Goal: Transaction & Acquisition: Download file/media

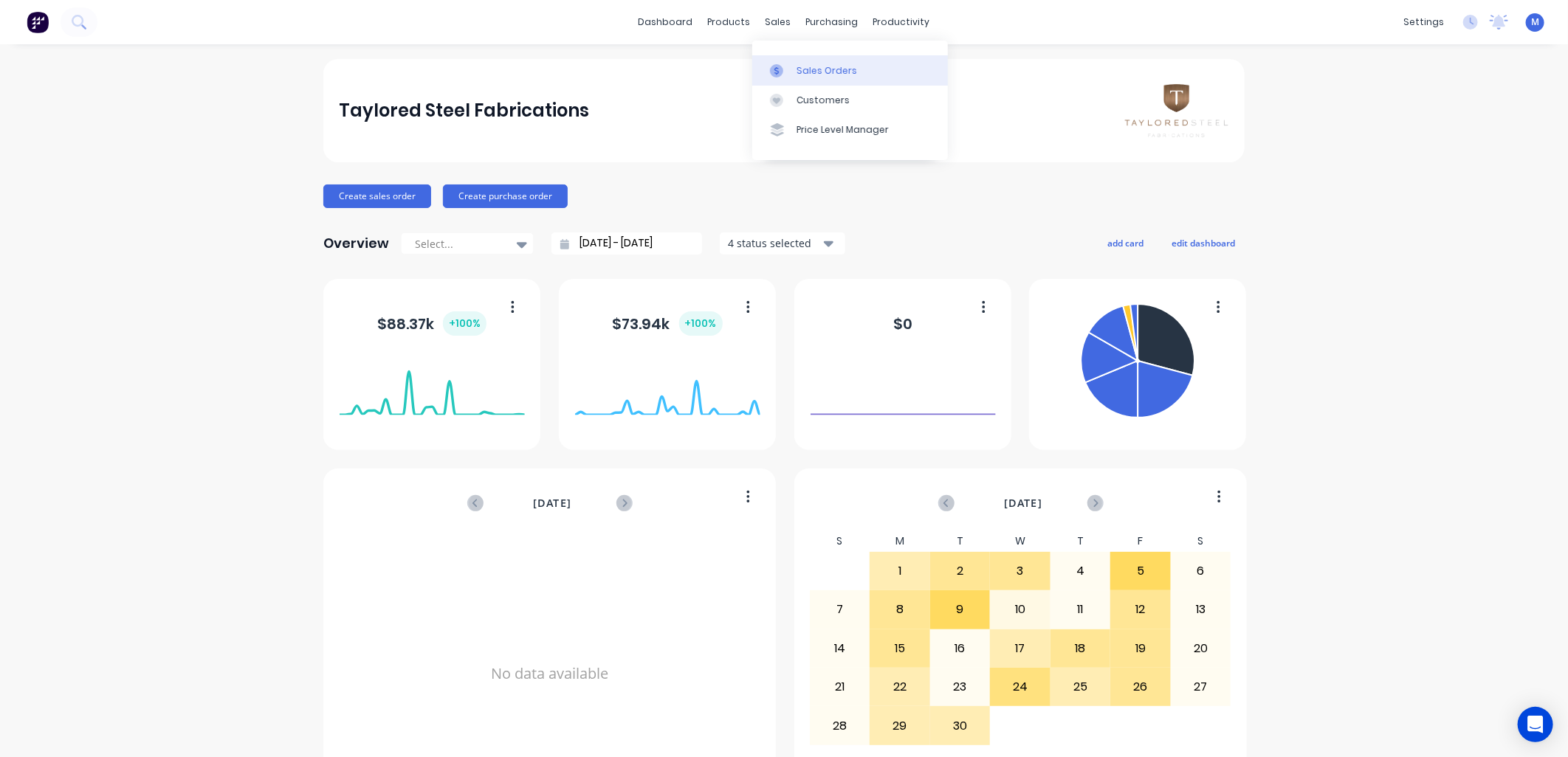
click at [783, 58] on link "Sales Orders" at bounding box center [849, 69] width 195 height 29
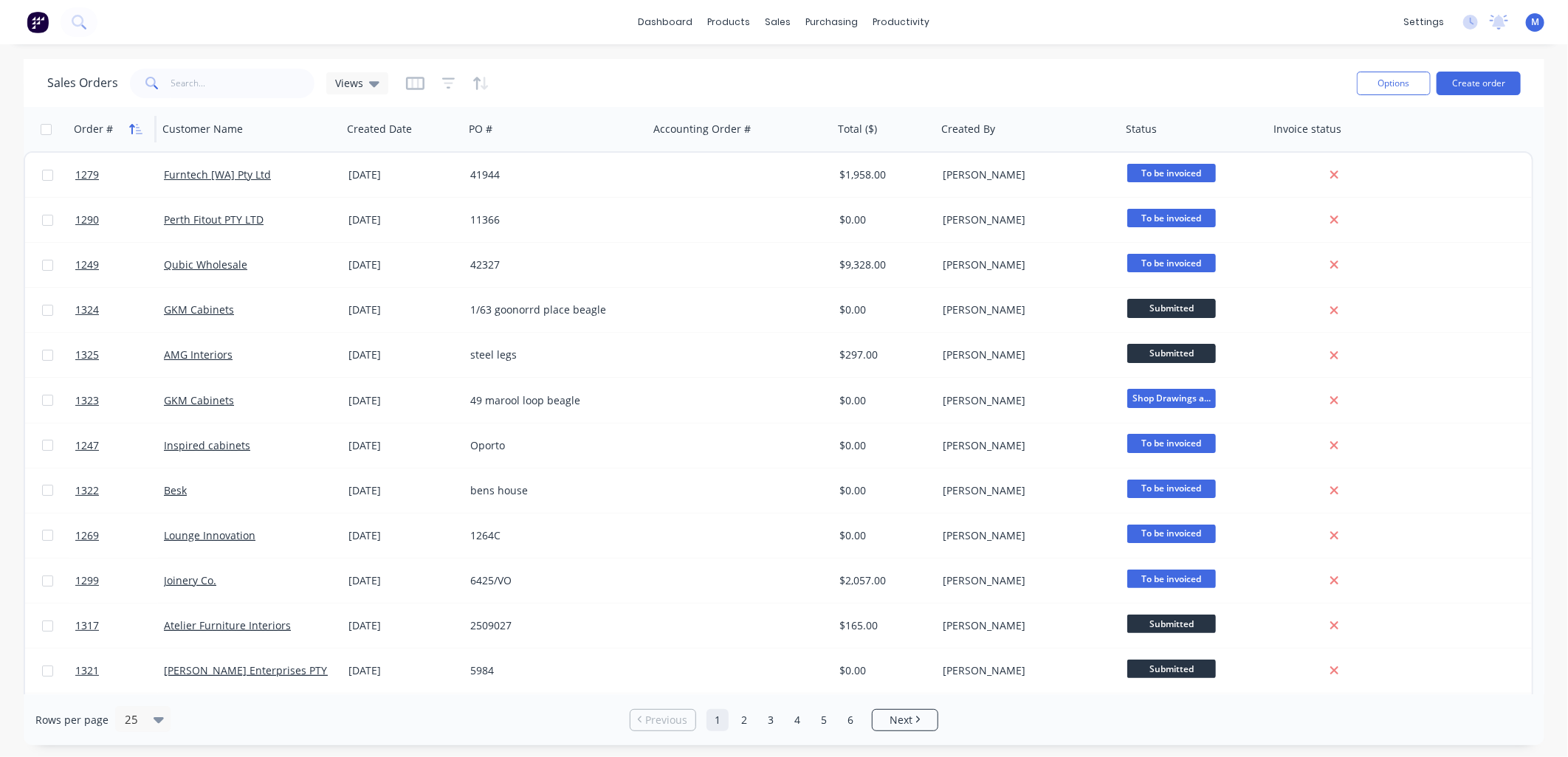
click at [136, 126] on icon "button" at bounding box center [136, 129] width 13 height 11
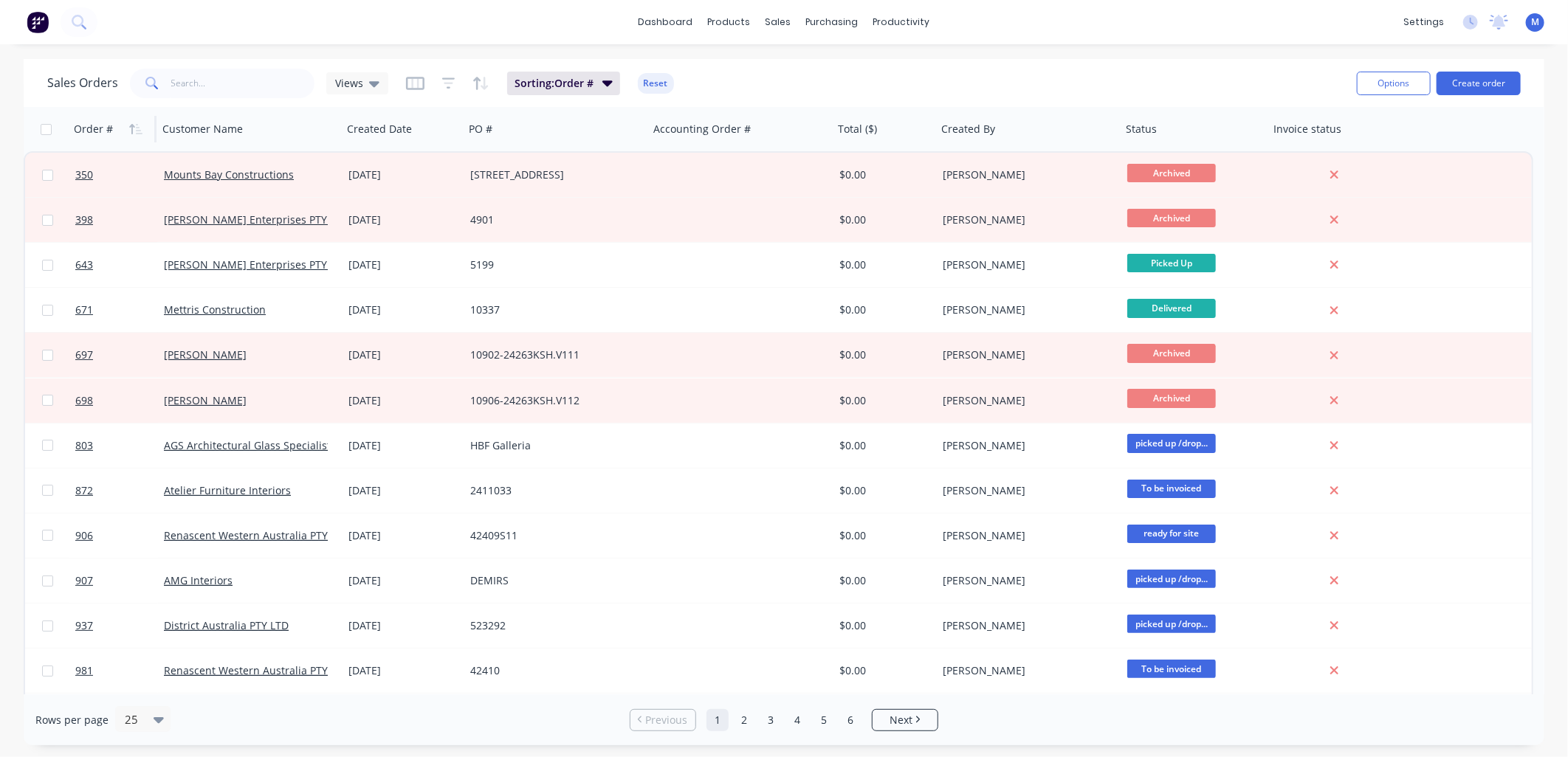
click at [136, 126] on icon "button" at bounding box center [136, 129] width 13 height 11
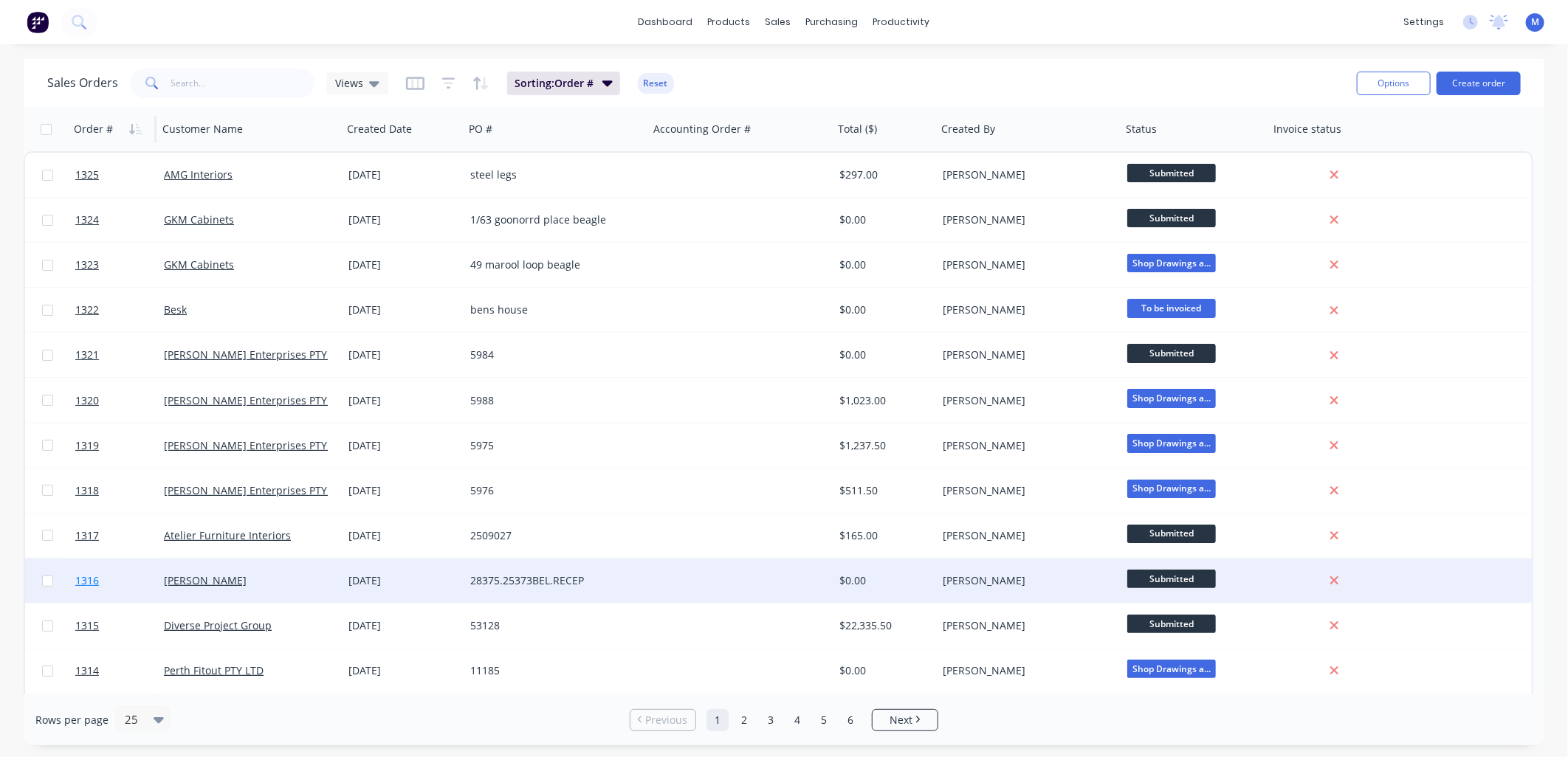
click at [85, 579] on span "1316" at bounding box center [86, 581] width 24 height 15
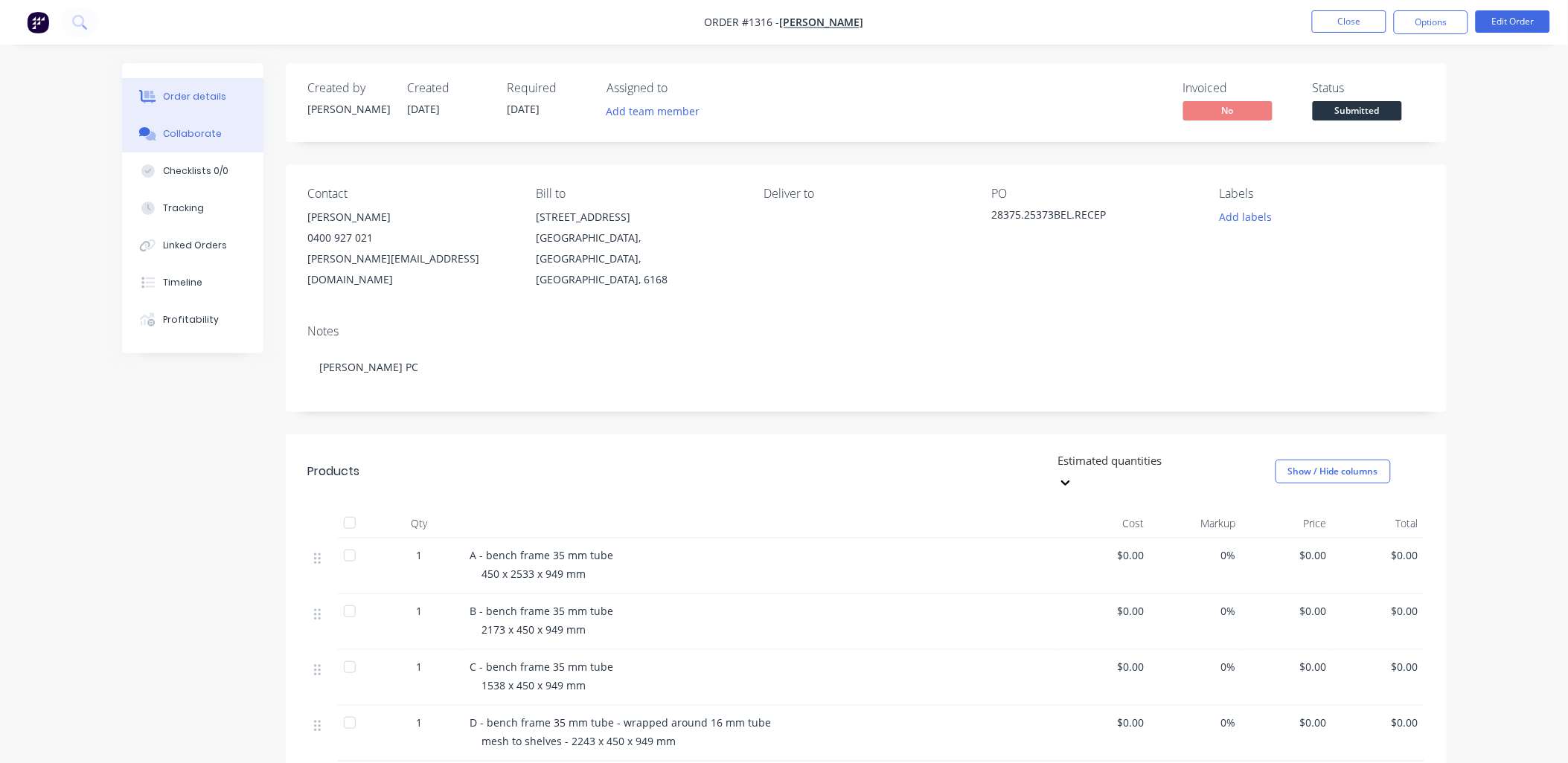
click at [172, 128] on div "Collaborate" at bounding box center [193, 134] width 59 height 13
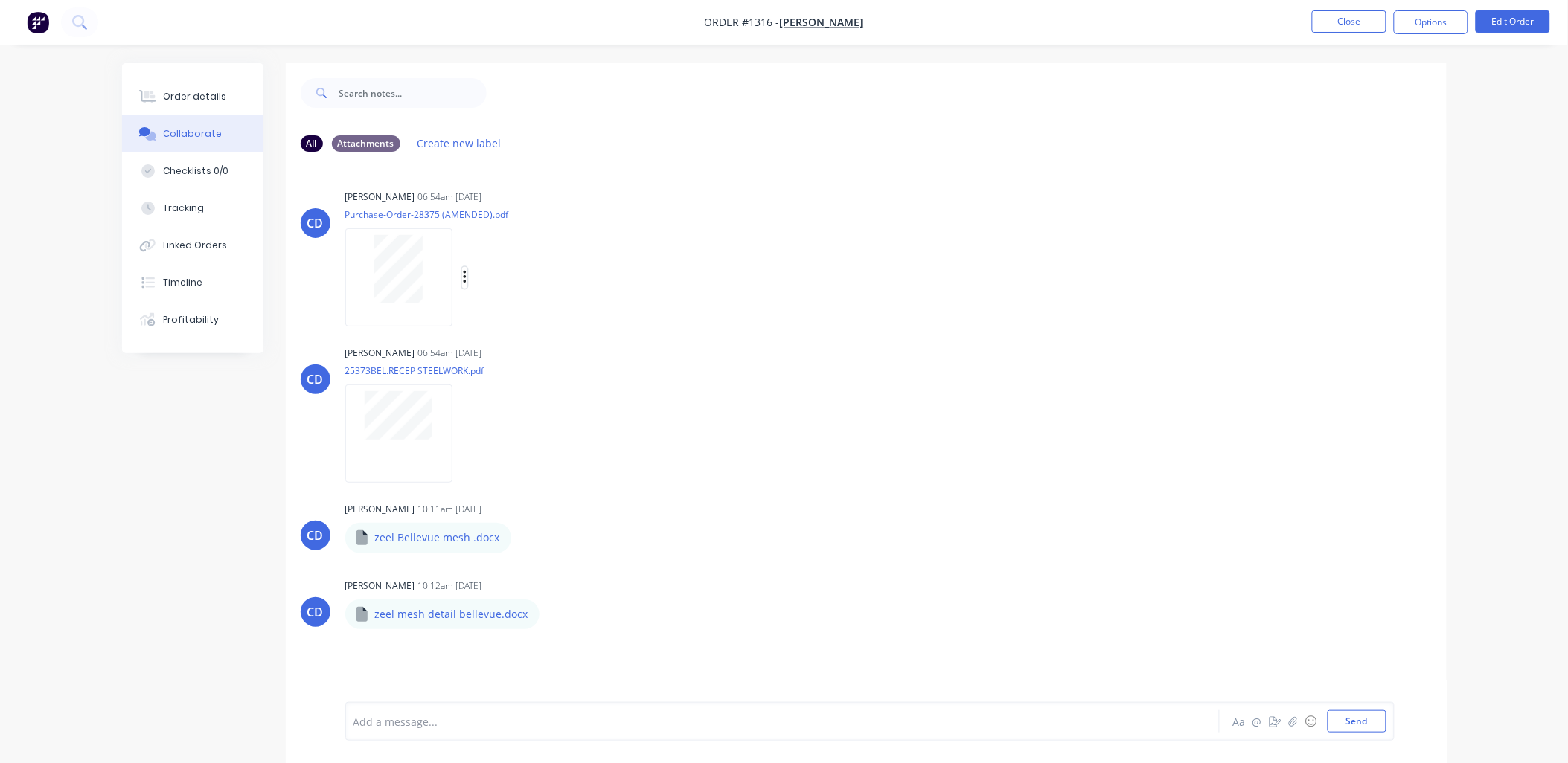
click at [465, 275] on icon "button" at bounding box center [464, 278] width 5 height 17
click at [506, 314] on button "Download" at bounding box center [562, 317] width 167 height 33
click at [462, 435] on icon "button" at bounding box center [464, 434] width 5 height 17
click at [506, 469] on button "Download" at bounding box center [562, 473] width 167 height 33
click at [522, 540] on icon "button" at bounding box center [524, 538] width 5 height 17
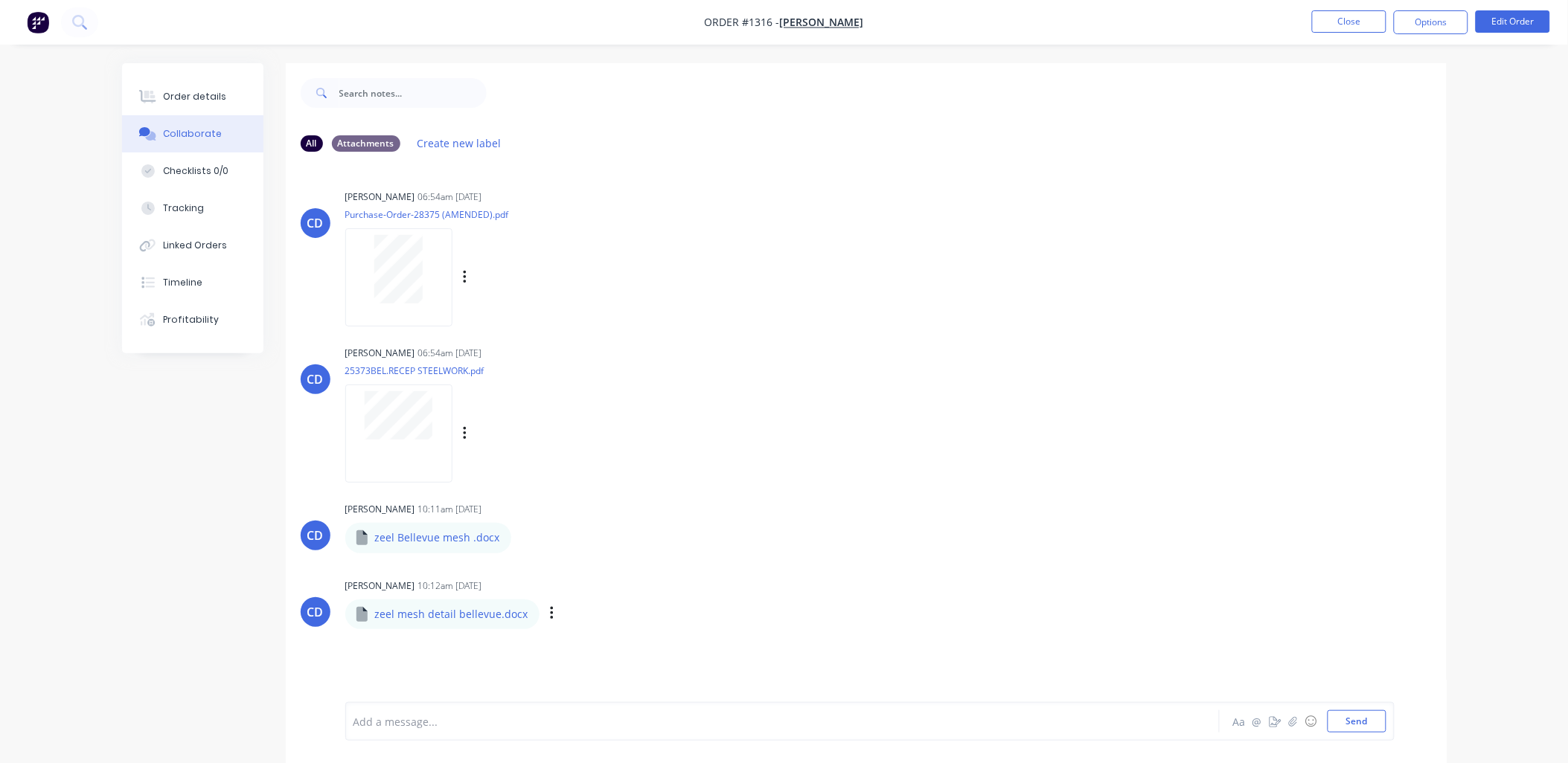
click at [0, 0] on button "Download" at bounding box center [0, 0] width 0 height 0
click at [549, 613] on icon "button" at bounding box center [551, 614] width 5 height 17
click at [584, 649] on button "Download" at bounding box center [649, 648] width 167 height 33
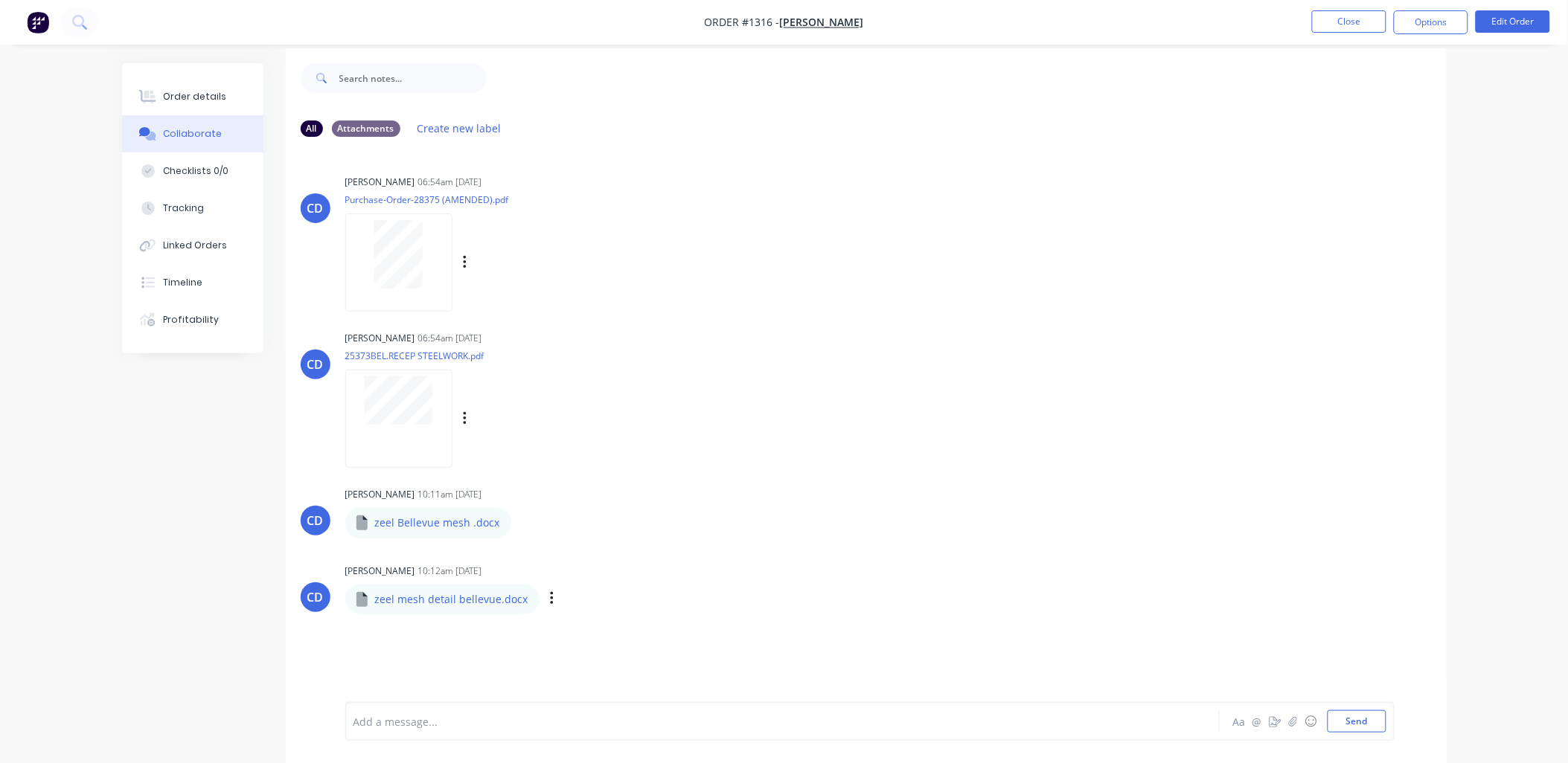
scroll to position [23, 0]
